Goal: Navigation & Orientation: Find specific page/section

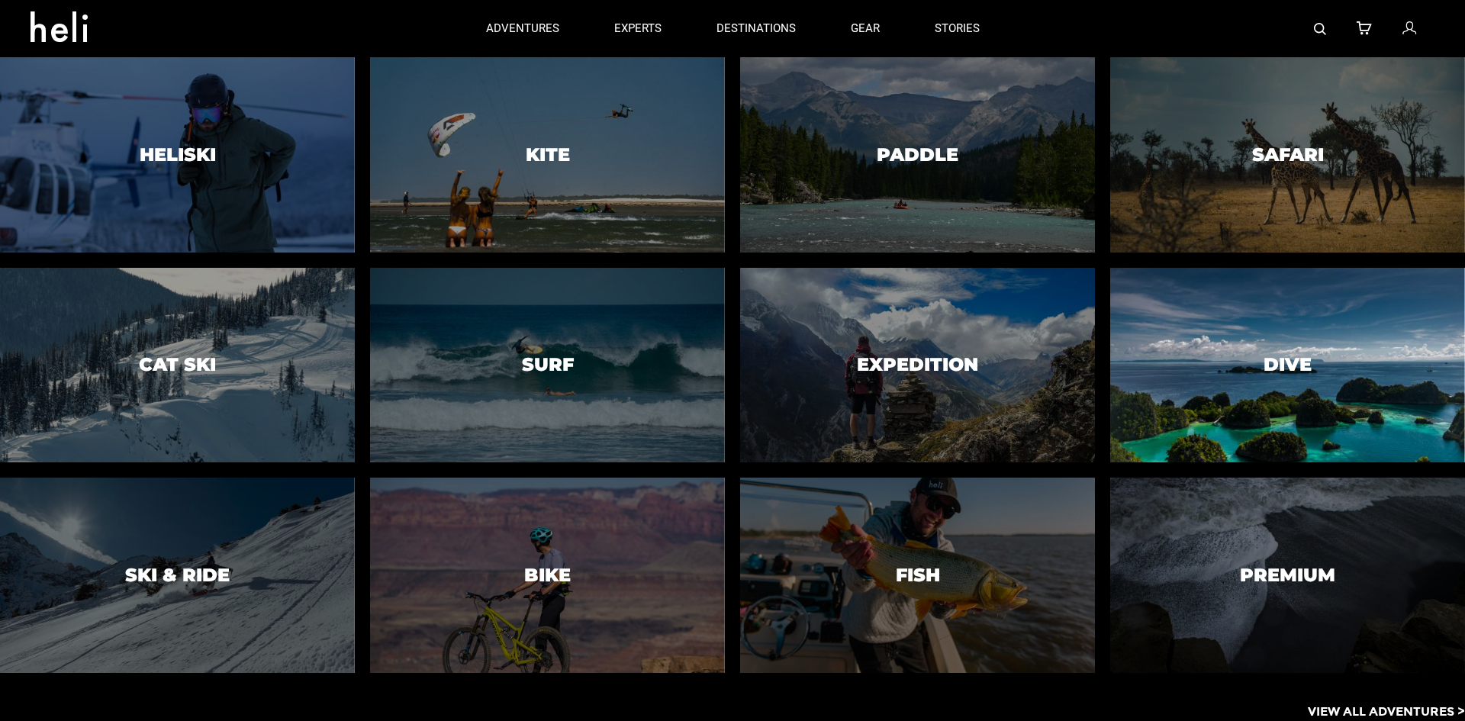
click at [1286, 356] on h3 "Dive" at bounding box center [1288, 365] width 48 height 20
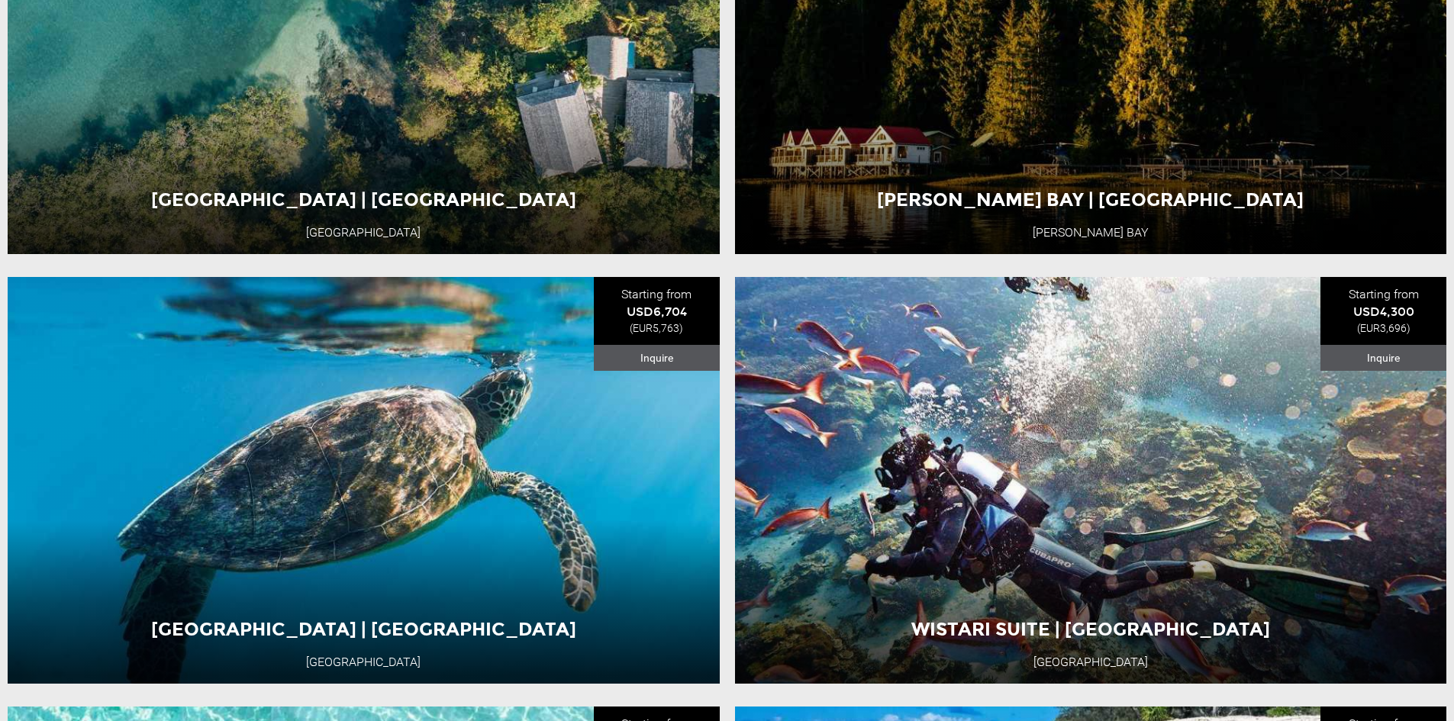
scroll to position [2636, 0]
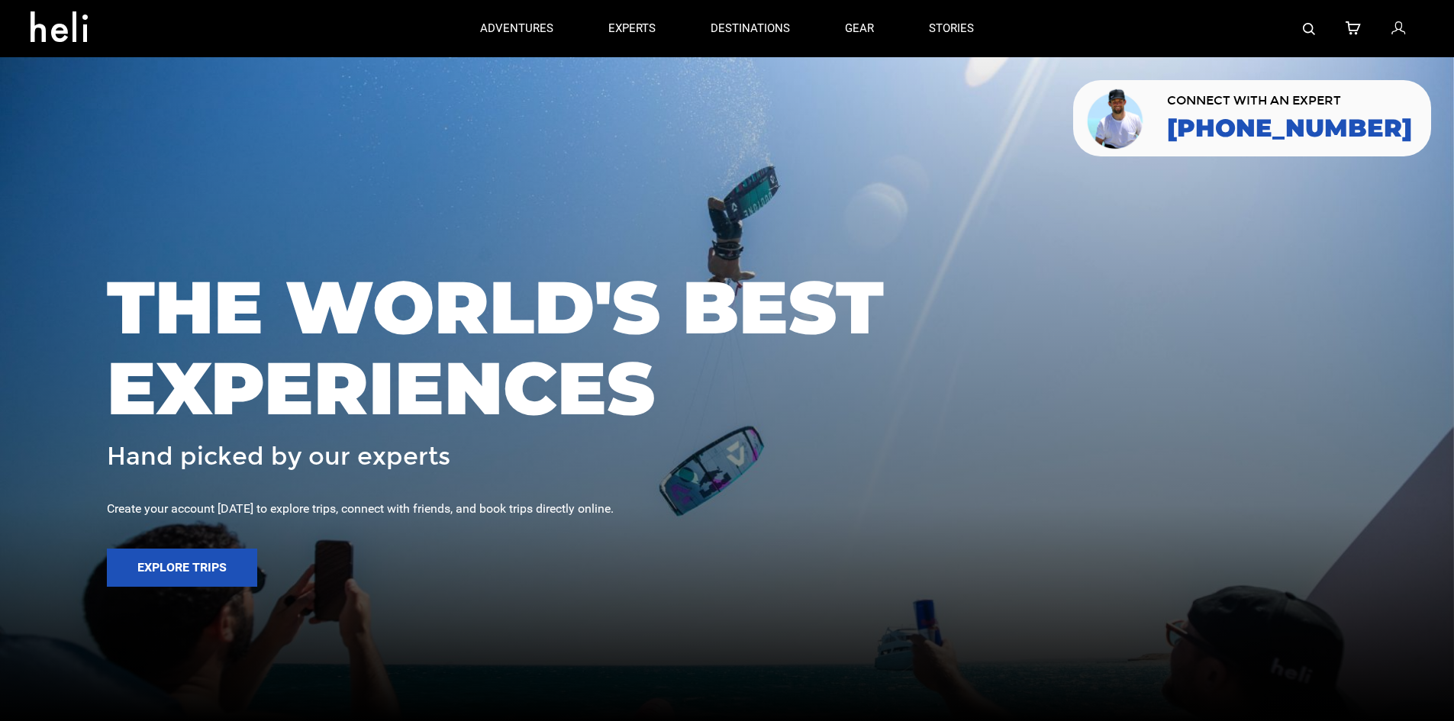
click at [534, 91] on div at bounding box center [727, 360] width 1454 height 721
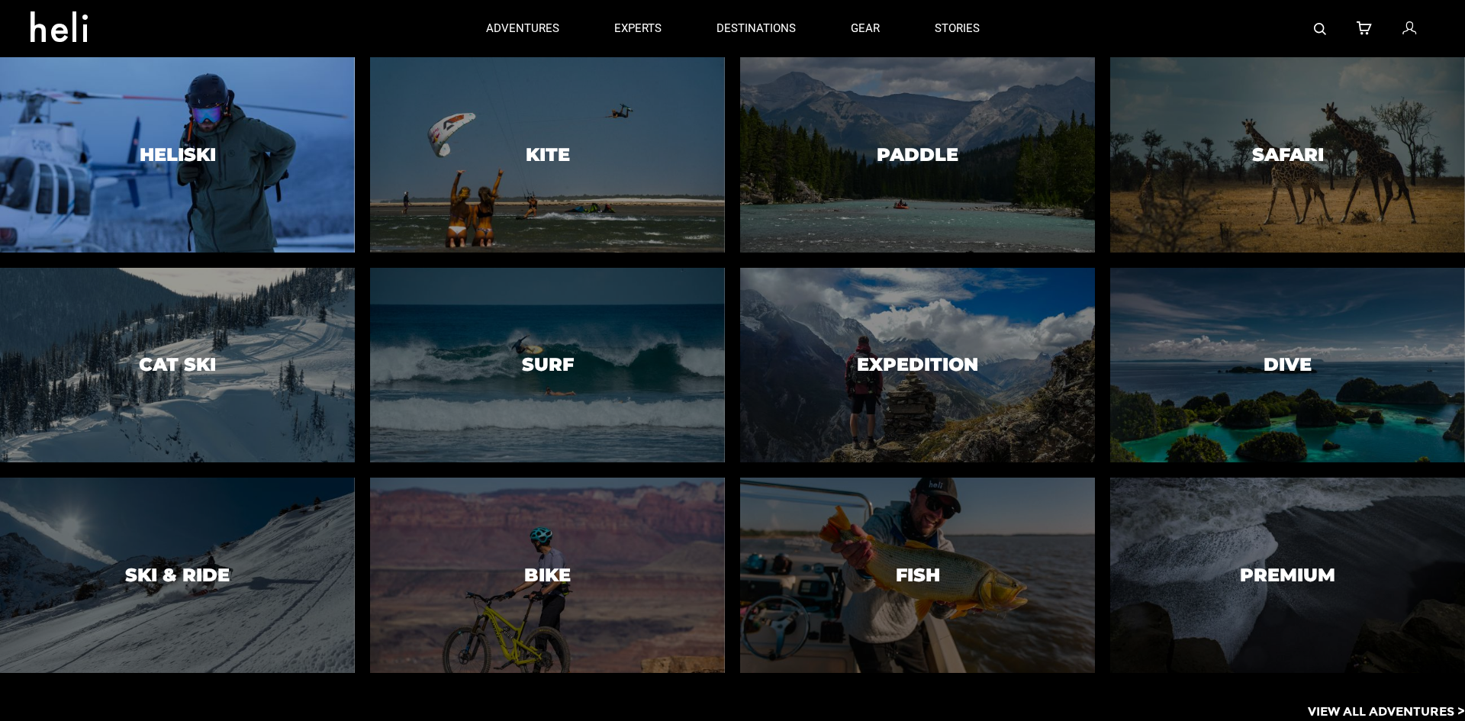
click at [177, 159] on h3 "Heliski" at bounding box center [178, 155] width 76 height 20
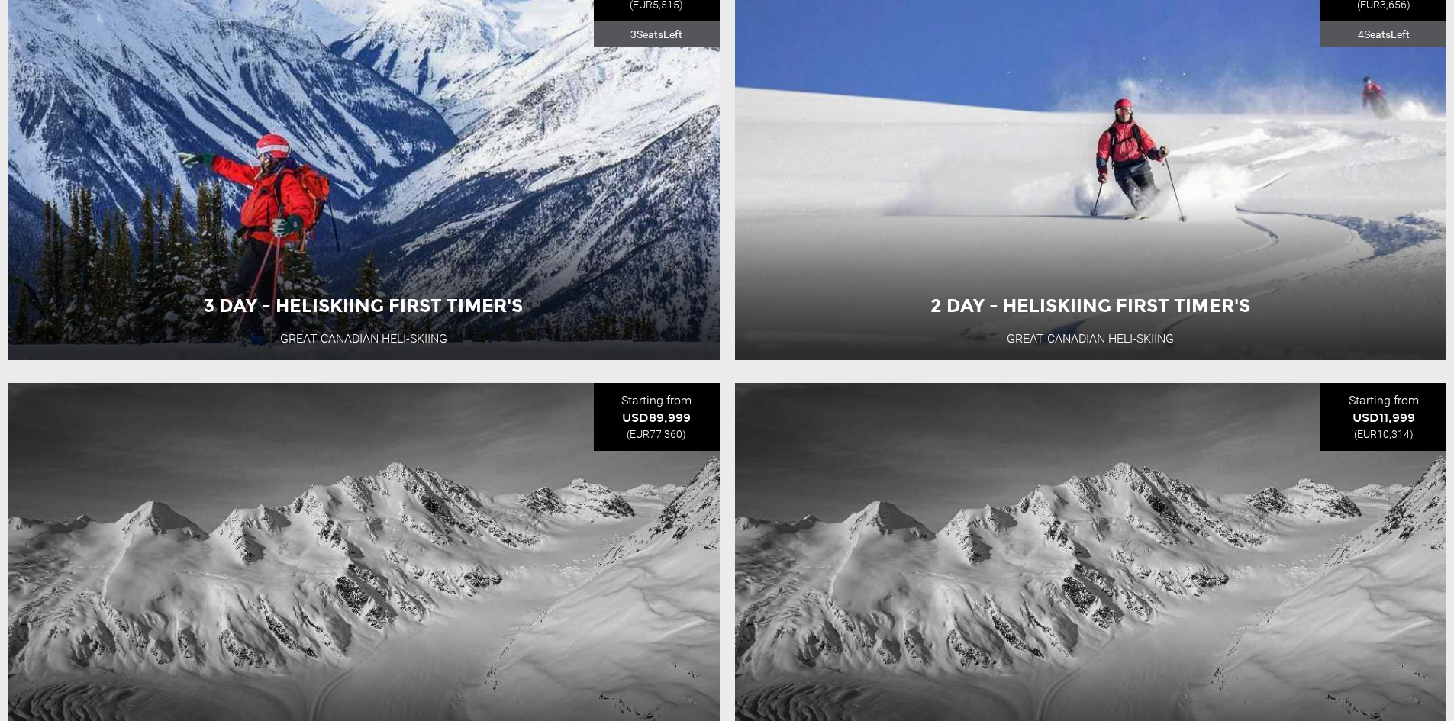
scroll to position [2518, 0]
